Goal: Download file/media

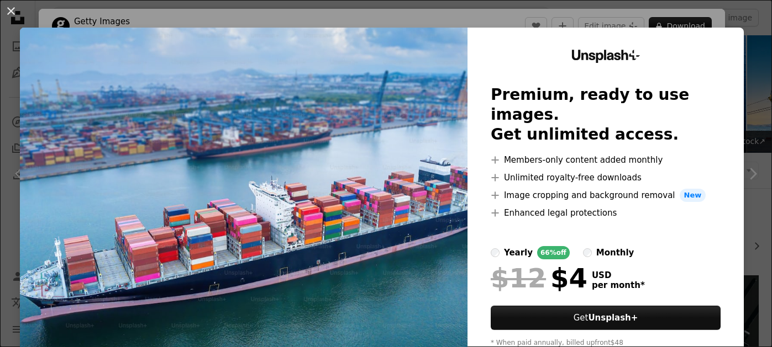
scroll to position [573, 0]
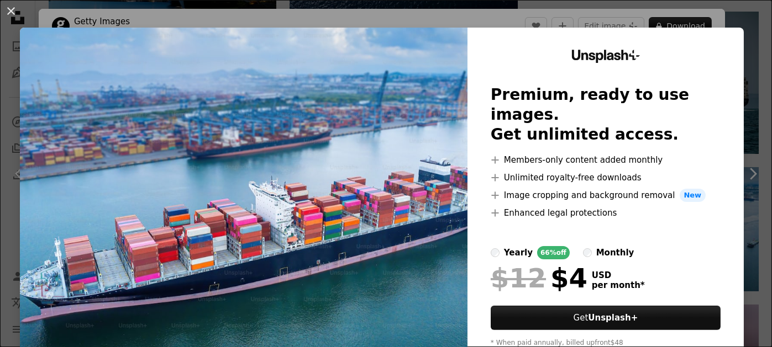
click at [726, 18] on div "An X shape Unsplash+ Premium, ready to use images. Get unlimited access. A plus…" at bounding box center [386, 173] width 772 height 347
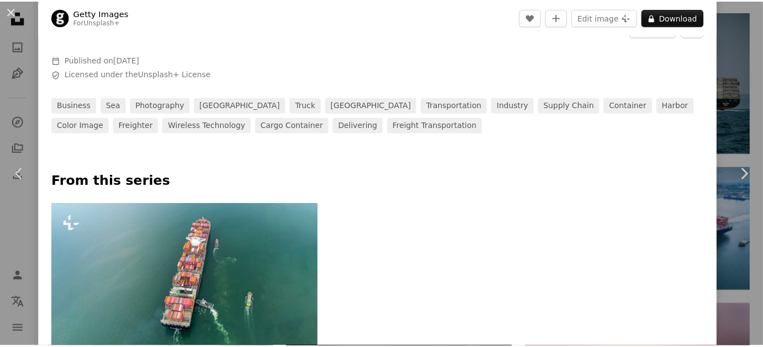
scroll to position [368, 0]
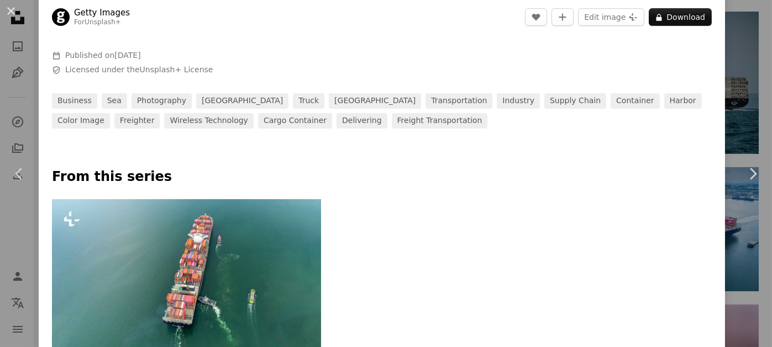
click at [731, 60] on div "An X shape Chevron left Chevron right Getty Images For Unsplash+ A heart A plus…" at bounding box center [386, 173] width 772 height 347
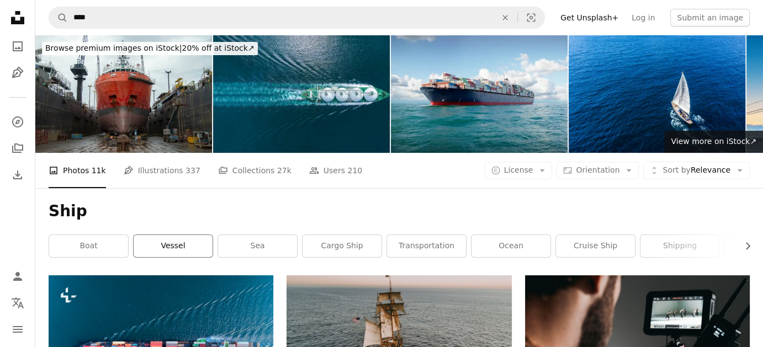
click at [176, 252] on link "vessel" at bounding box center [173, 246] width 79 height 22
